Goal: Task Accomplishment & Management: Use online tool/utility

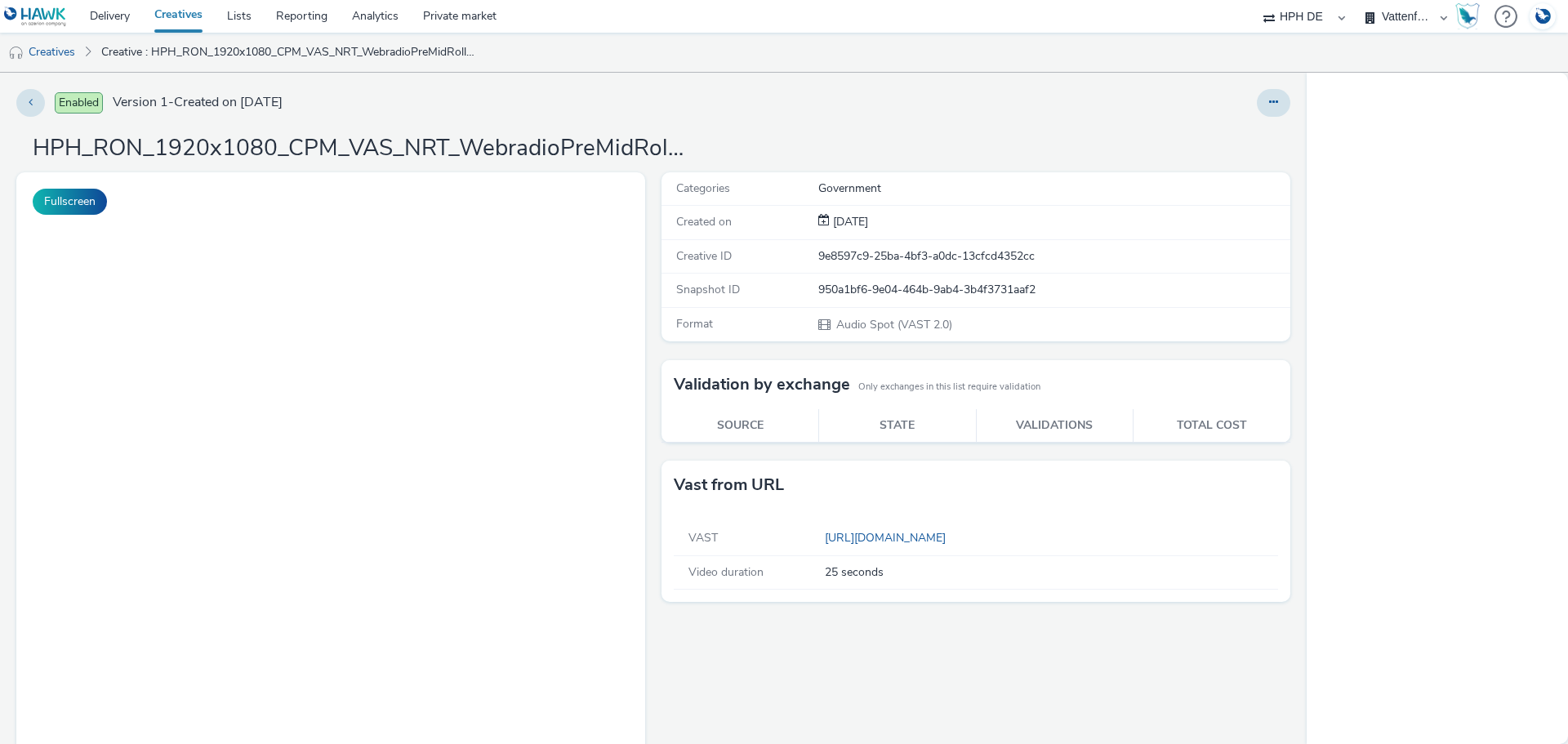
select select "3accb258-2b8e-4def-9b79-8de5f579532c"
select select "524f9a1d-b733-413f-91db-710ee3173a22"
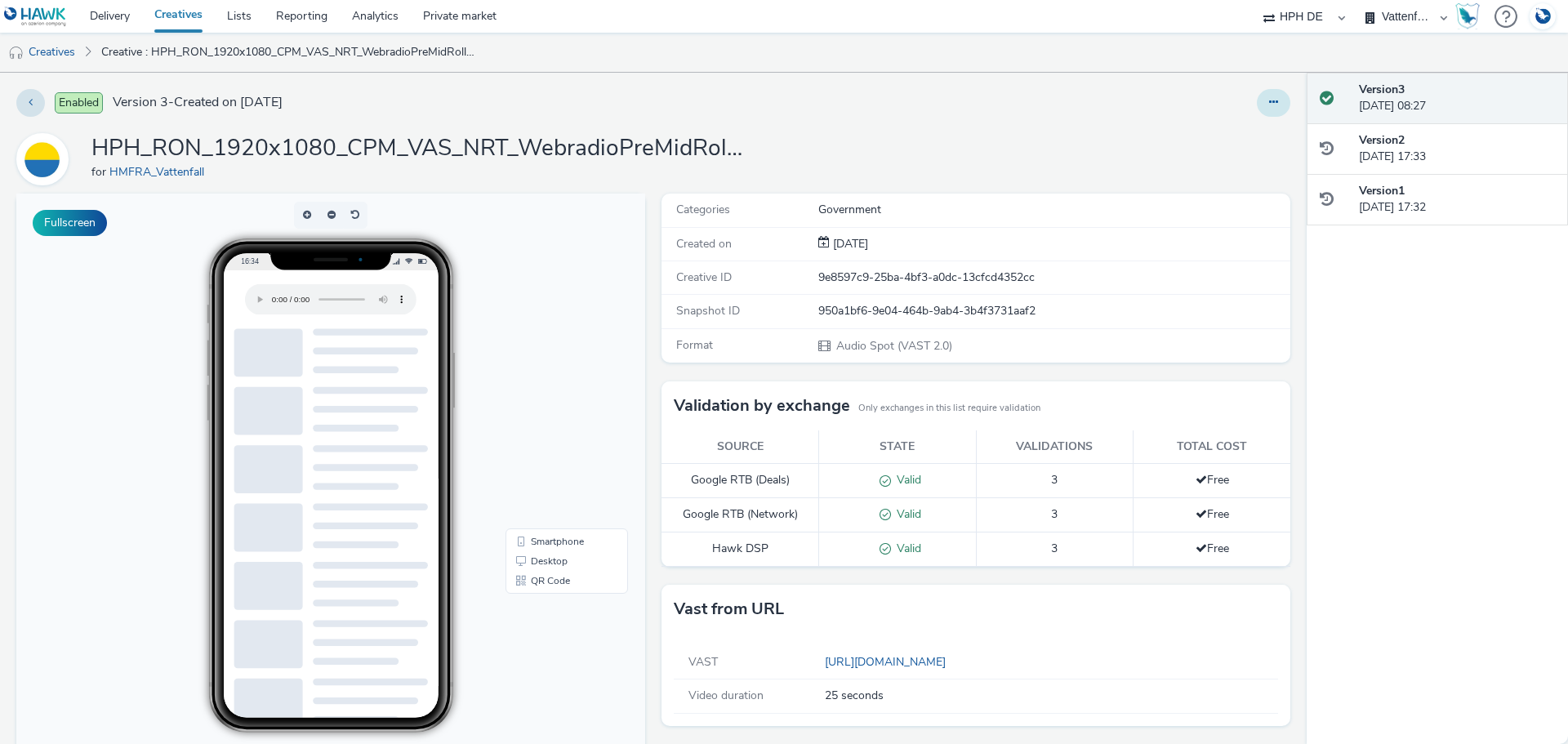
click at [1257, 97] on button at bounding box center [1274, 102] width 33 height 27
click at [1244, 127] on link "Edit" at bounding box center [1229, 135] width 123 height 32
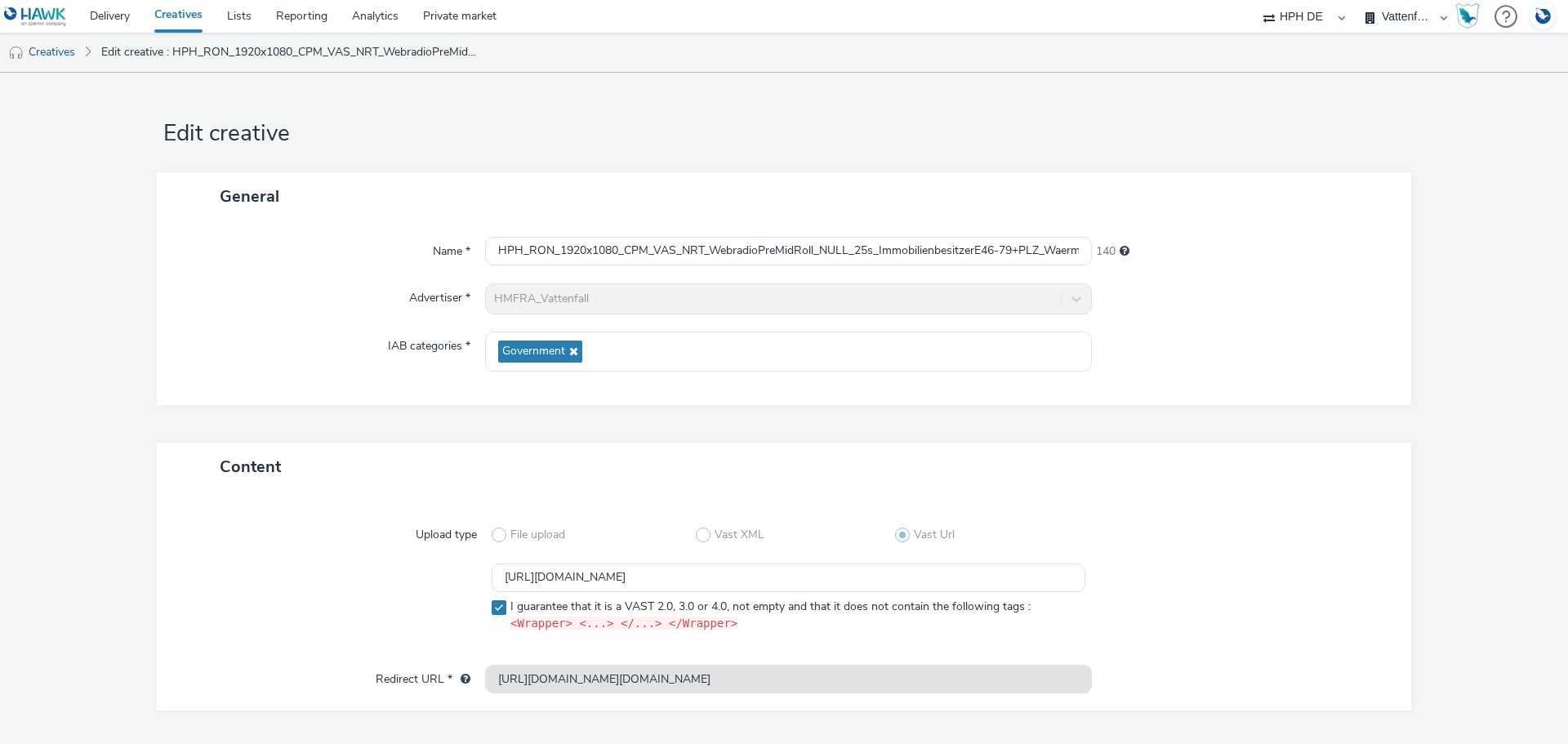
scroll to position [46, 0]
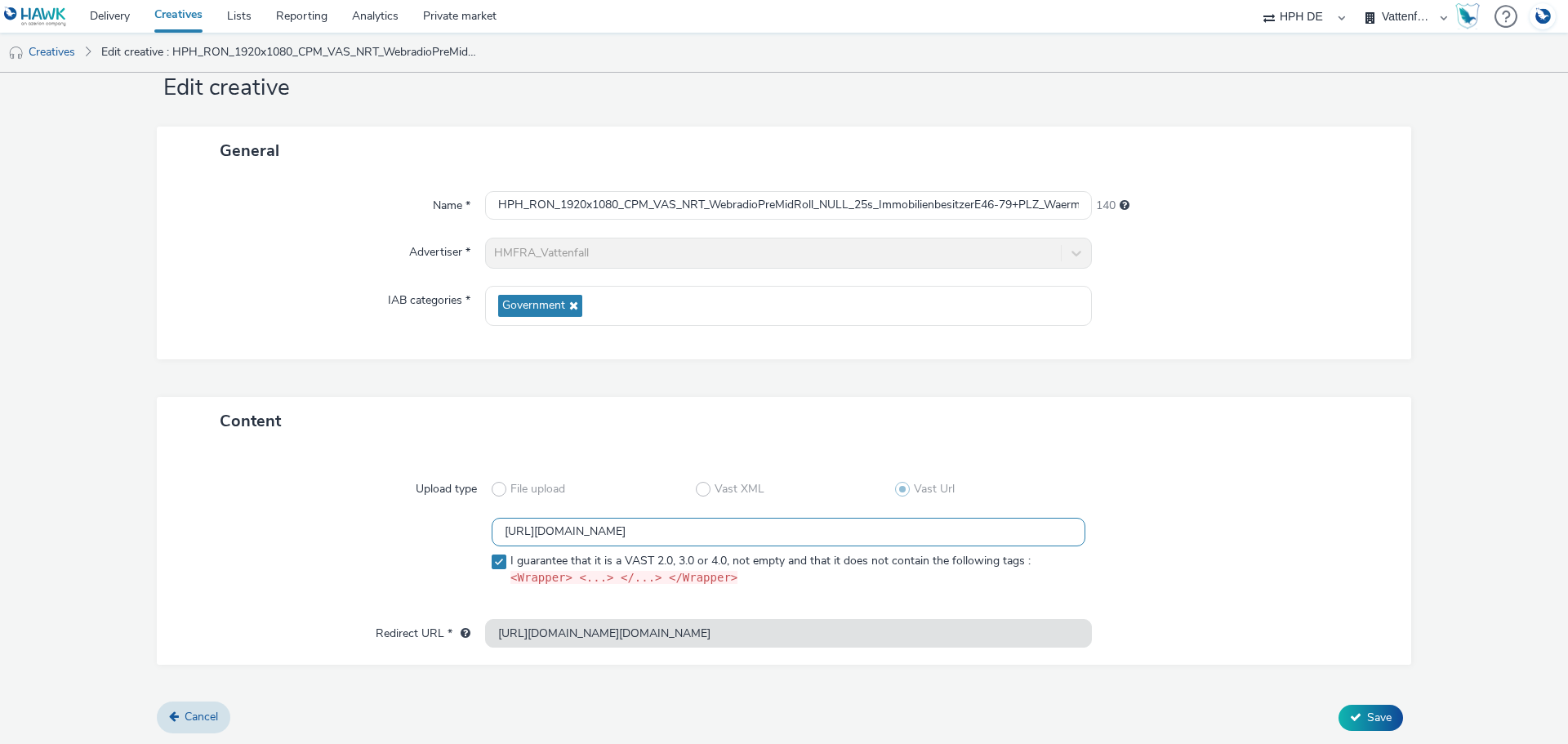
drag, startPoint x: 500, startPoint y: 534, endPoint x: 632, endPoint y: 532, distance: 132.0
click at [632, 532] on input "[URL][DOMAIN_NAME]" at bounding box center [789, 532] width 594 height 28
click at [629, 532] on input "[URL][DOMAIN_NAME]" at bounding box center [789, 532] width 594 height 28
drag, startPoint x: 505, startPoint y: 531, endPoint x: 439, endPoint y: 532, distance: 66.0
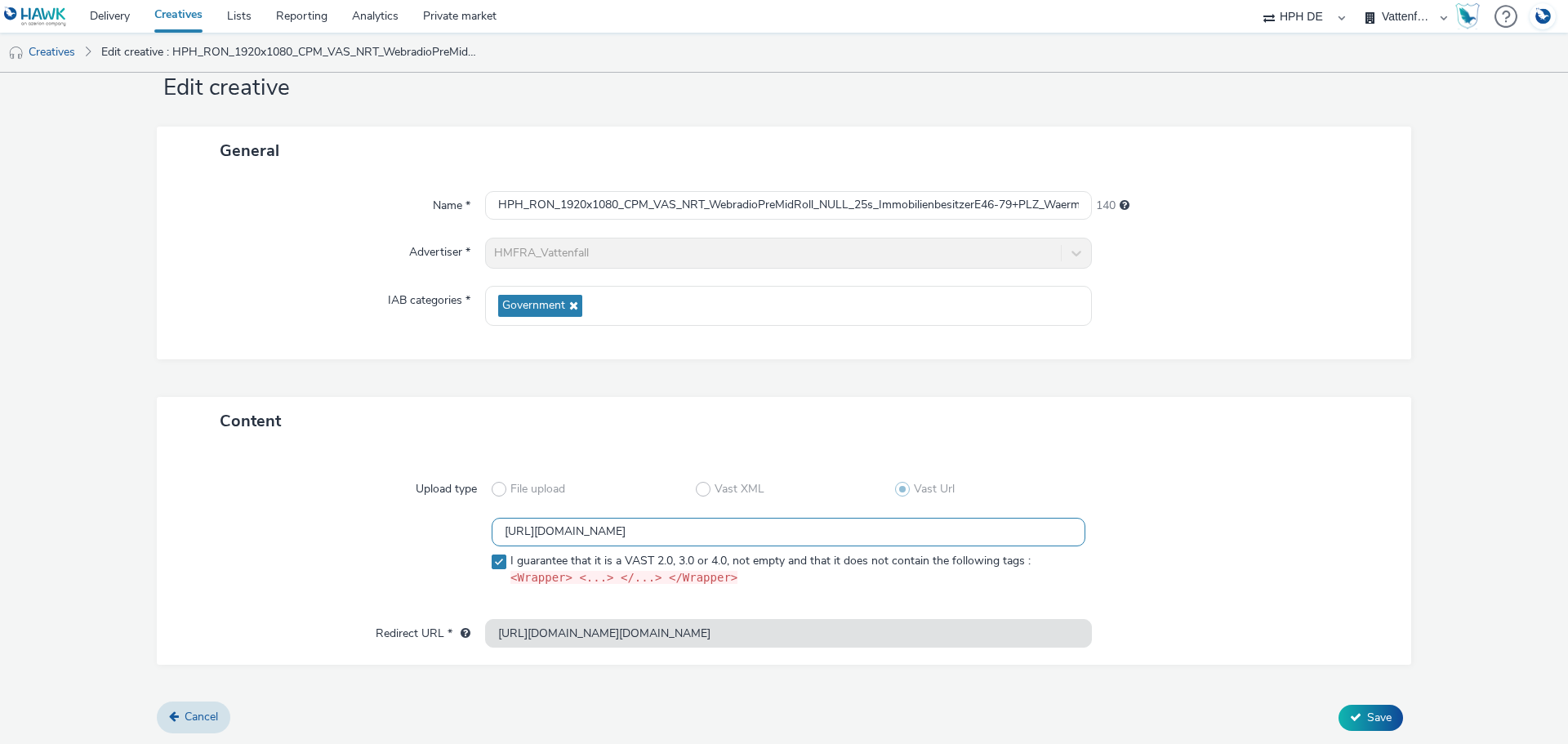
click at [439, 532] on div "[URL][DOMAIN_NAME] I guarantee that it is a VAST 2.0, 3.0 or 4.0, not empty and…" at bounding box center [784, 555] width 1196 height 76
click at [267, 533] on div at bounding box center [338, 555] width 305 height 76
